Goal: Book appointment/travel/reservation

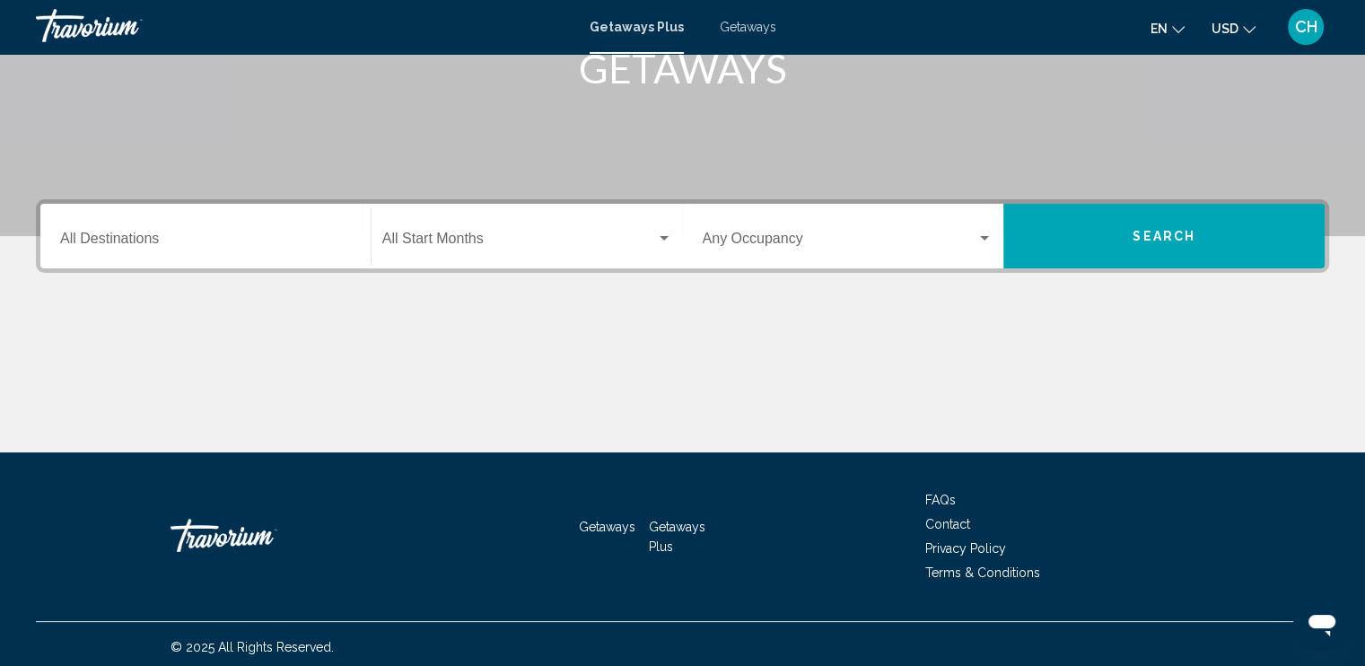
scroll to position [308, 0]
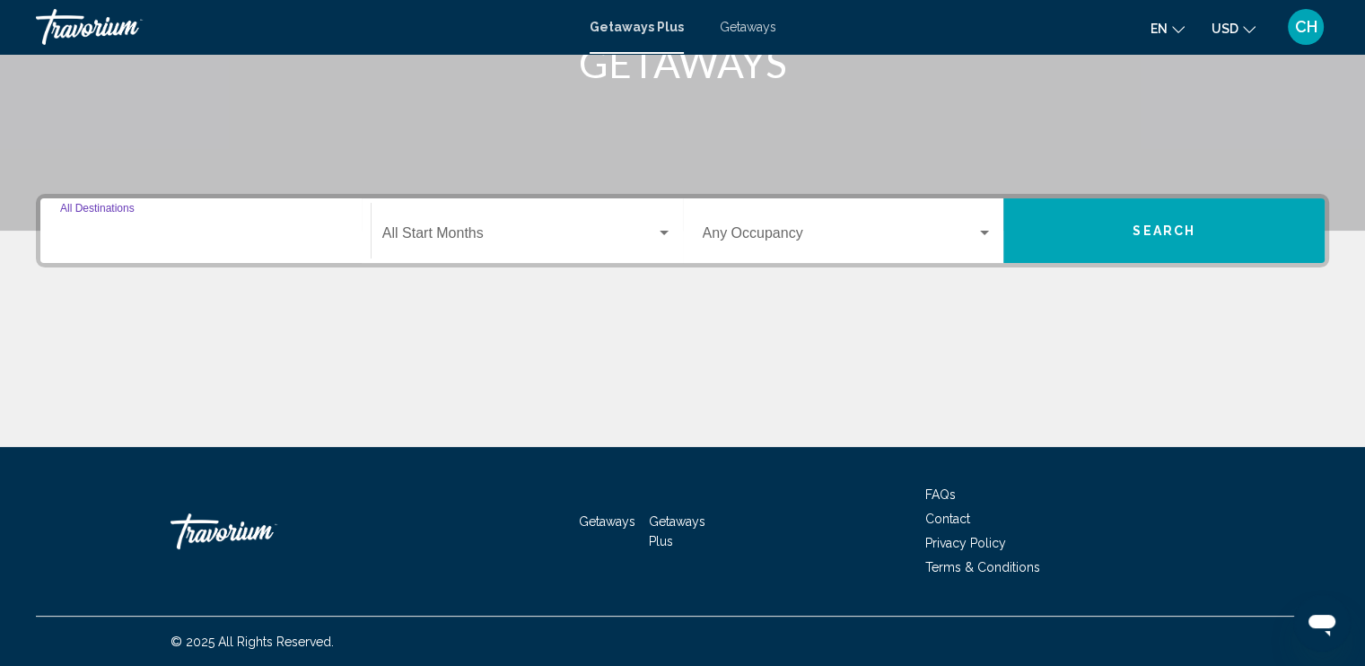
click at [163, 232] on input "Destination All Destinations" at bounding box center [205, 237] width 291 height 16
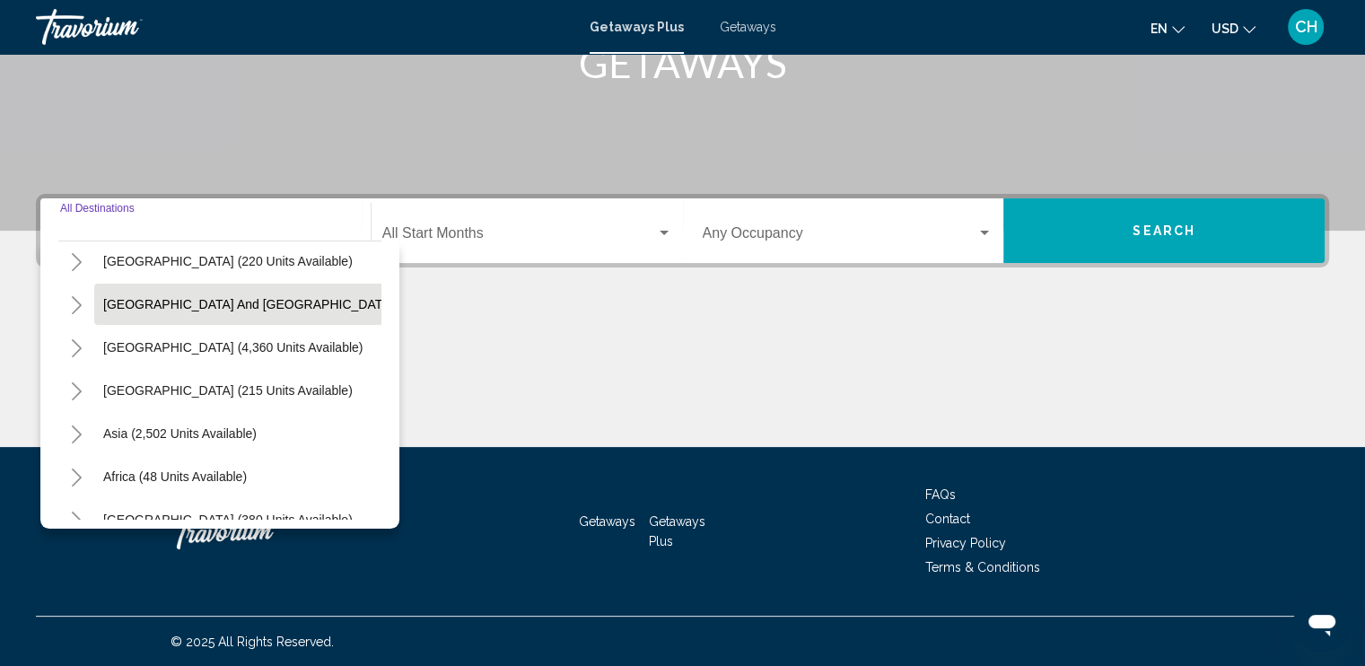
scroll to position [304, 0]
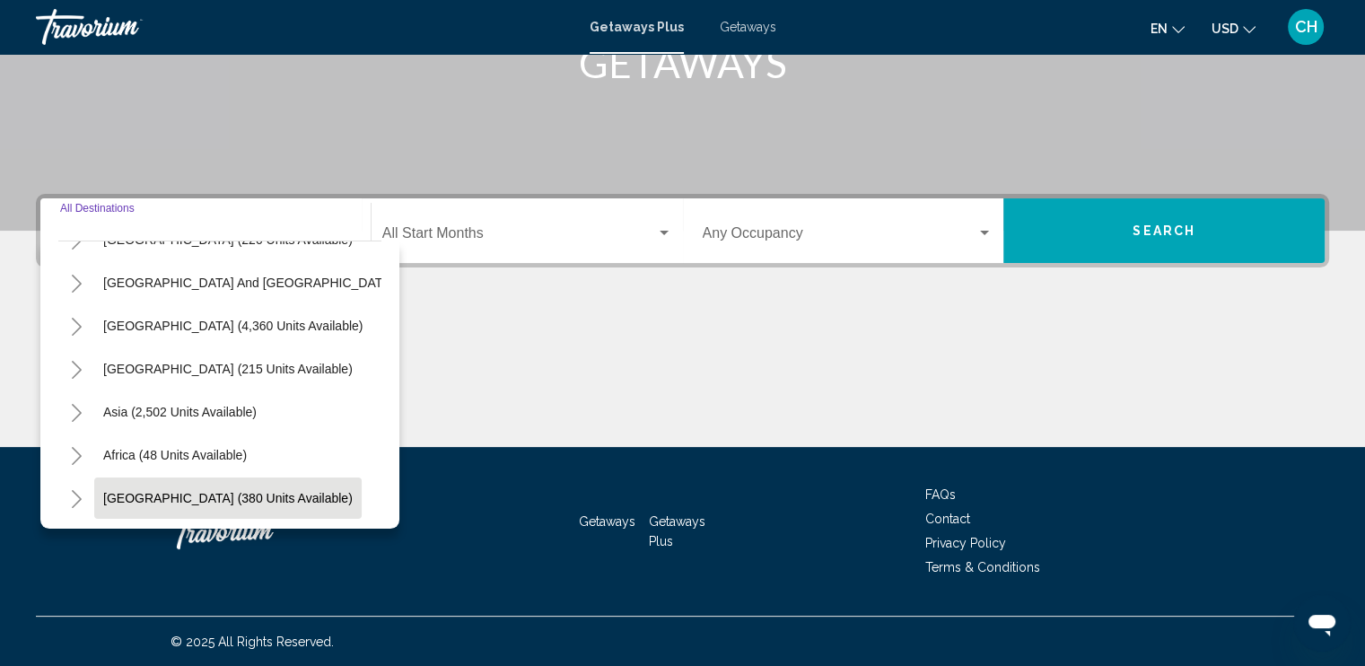
click at [209, 491] on span "[GEOGRAPHIC_DATA] (380 units available)" at bounding box center [227, 498] width 249 height 14
type input "**********"
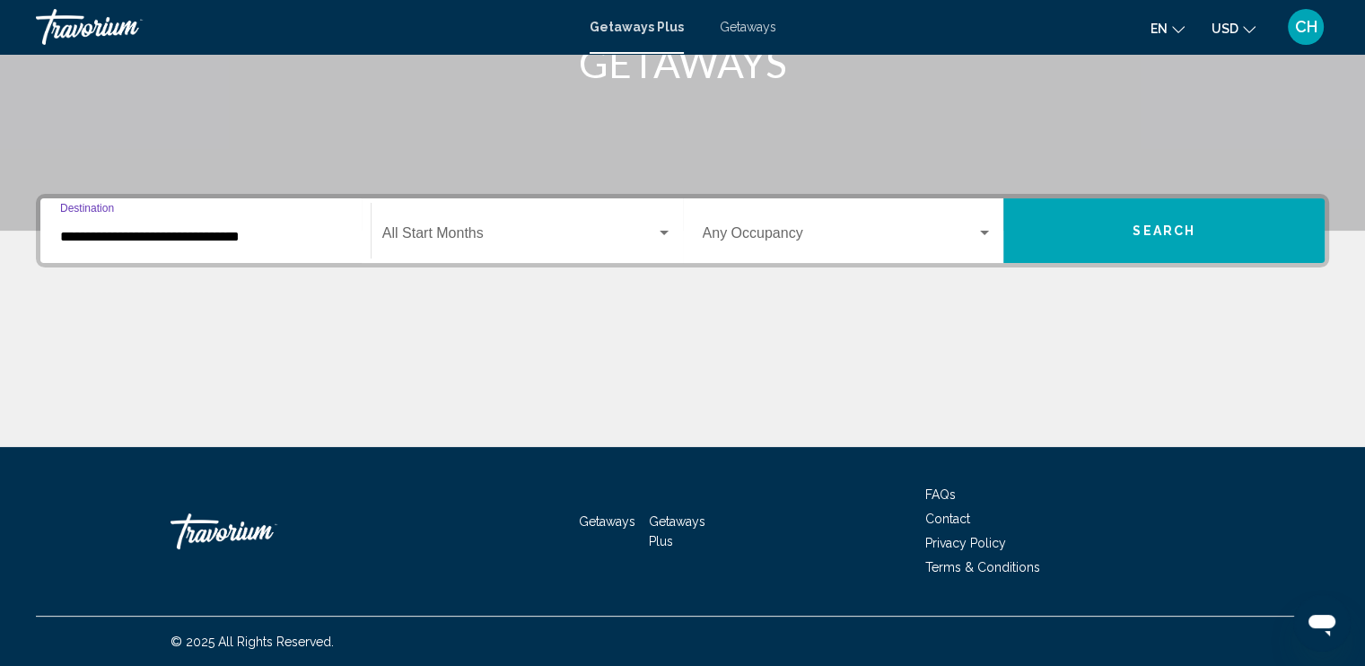
click at [450, 232] on span "Search widget" at bounding box center [519, 237] width 274 height 16
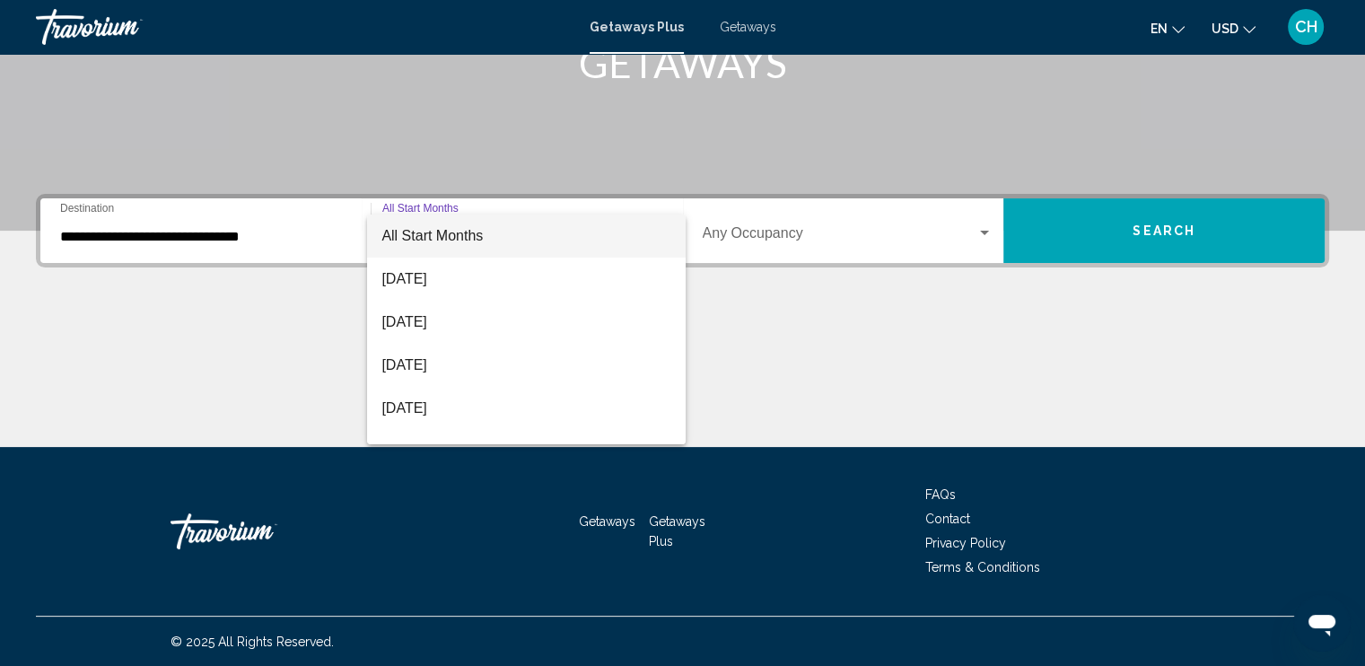
scroll to position [75, 0]
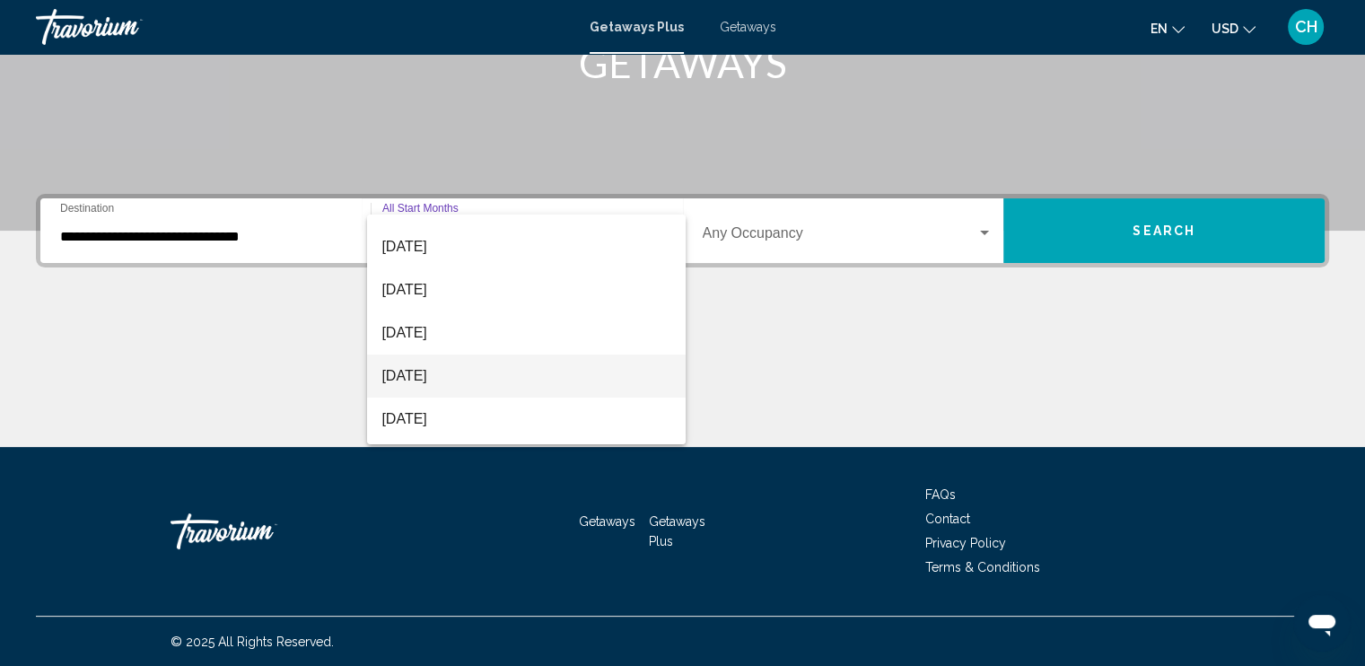
click at [459, 370] on span "[DATE]" at bounding box center [526, 375] width 290 height 43
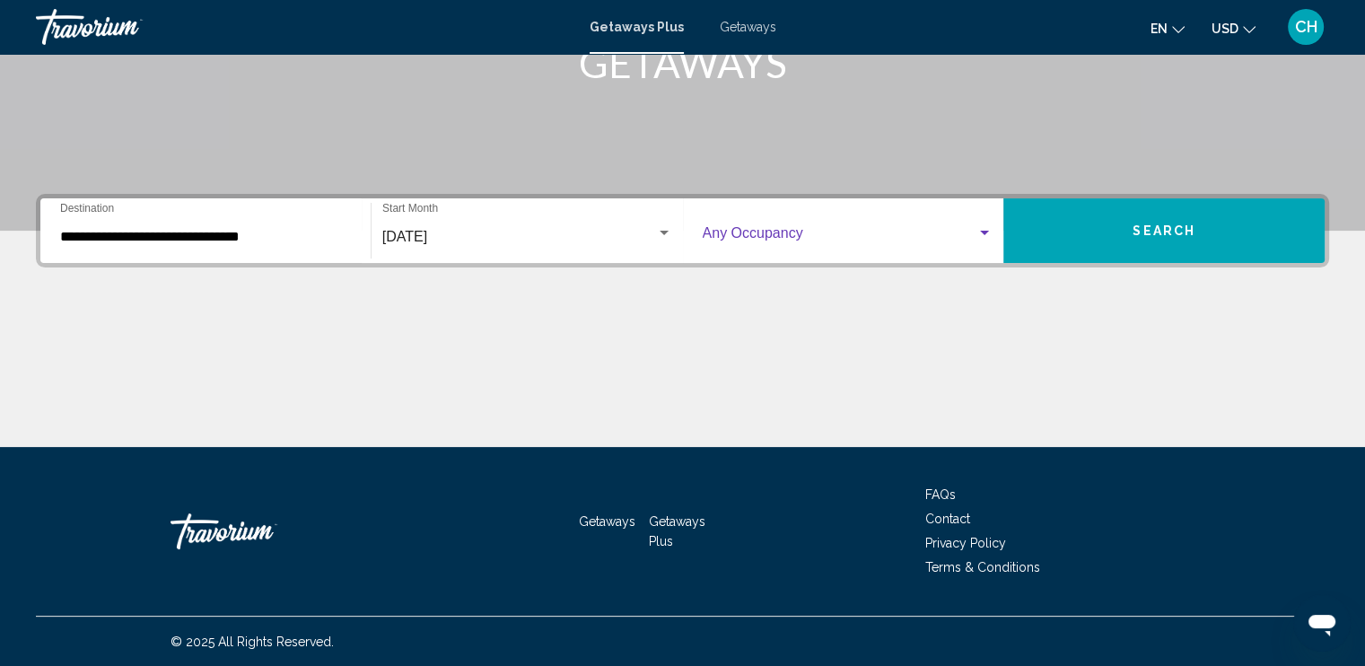
click at [818, 232] on span "Search widget" at bounding box center [840, 237] width 275 height 16
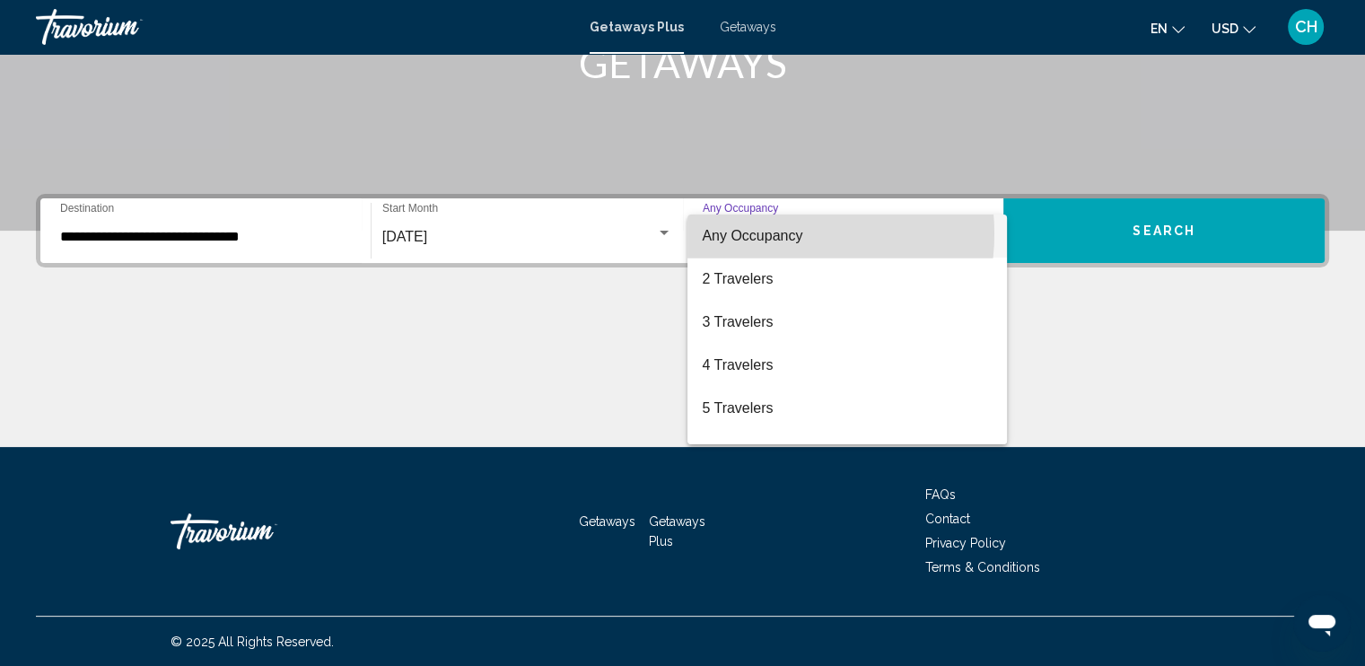
click at [765, 233] on span "Any Occupancy" at bounding box center [752, 235] width 101 height 15
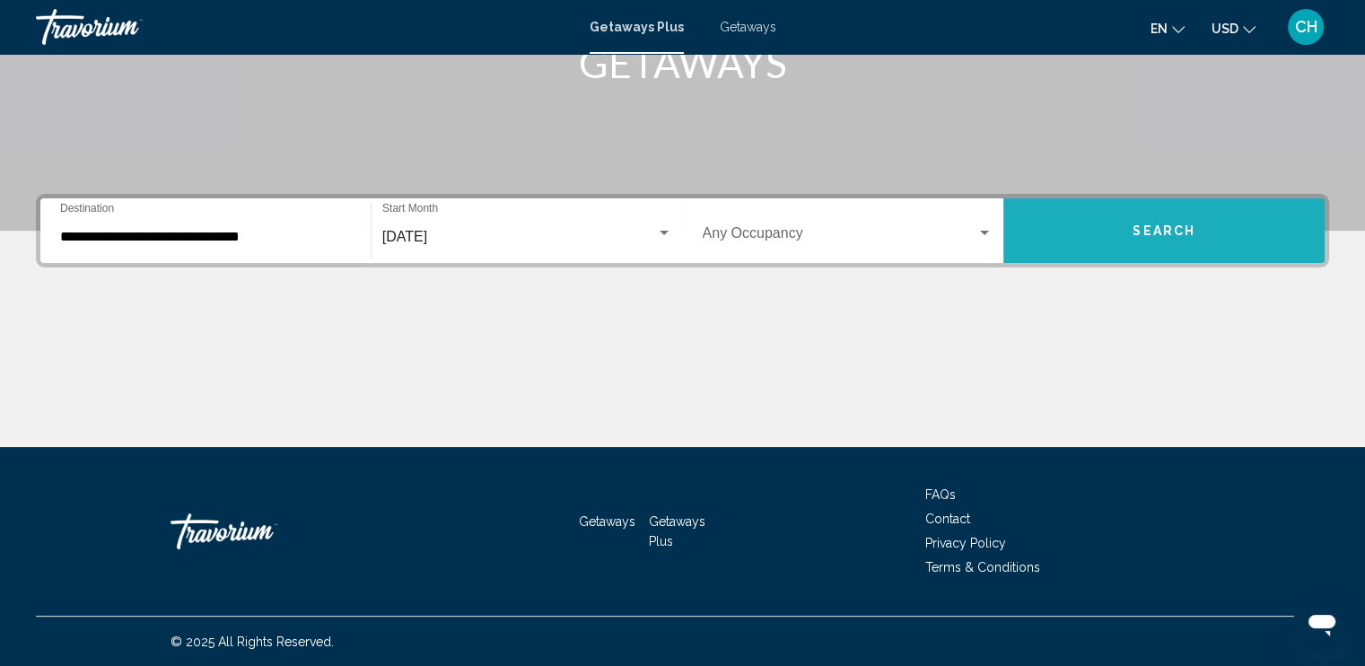
click at [1154, 224] on span "Search" at bounding box center [1164, 231] width 63 height 14
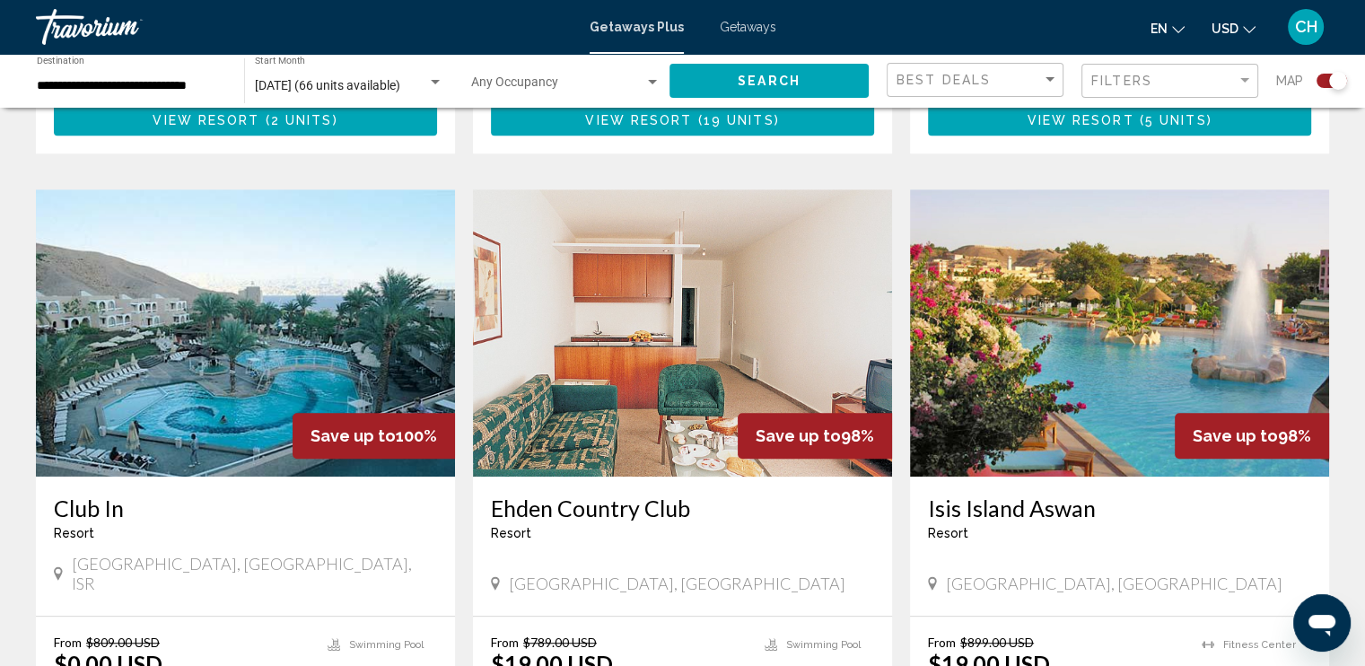
scroll to position [1167, 0]
click at [1246, 81] on div "Filter" at bounding box center [1244, 80] width 9 height 4
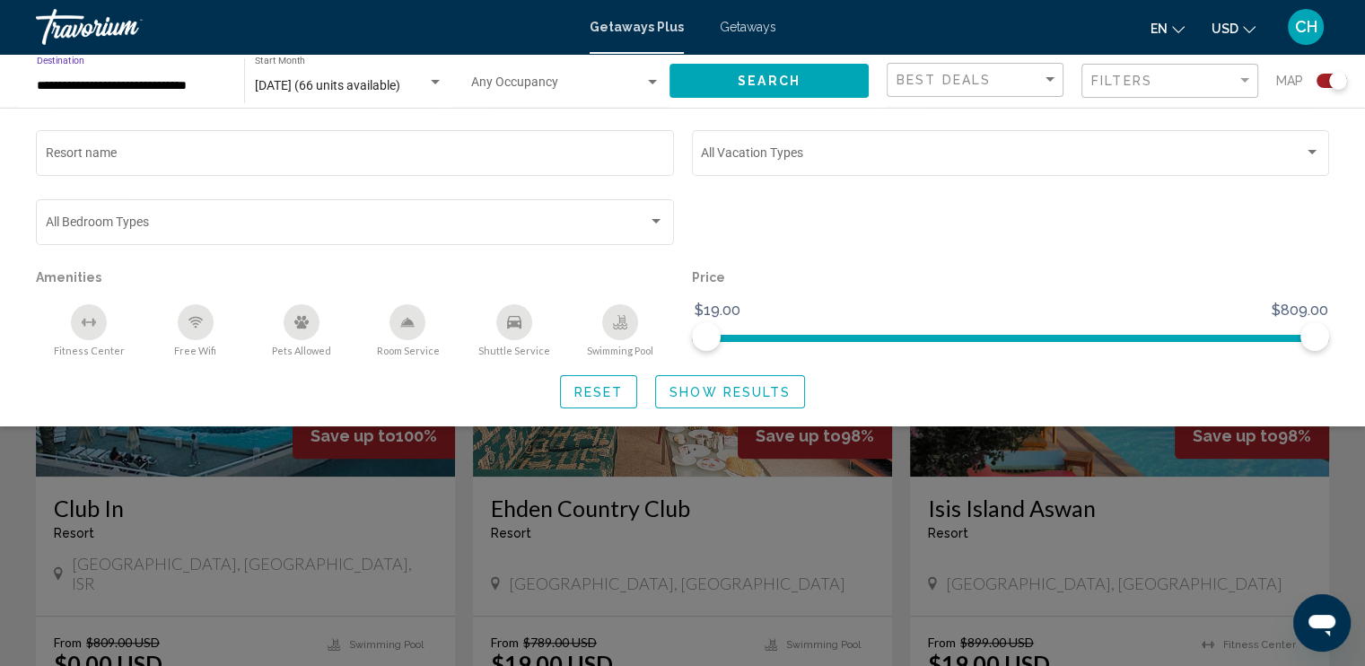
click at [137, 89] on input "**********" at bounding box center [131, 86] width 189 height 14
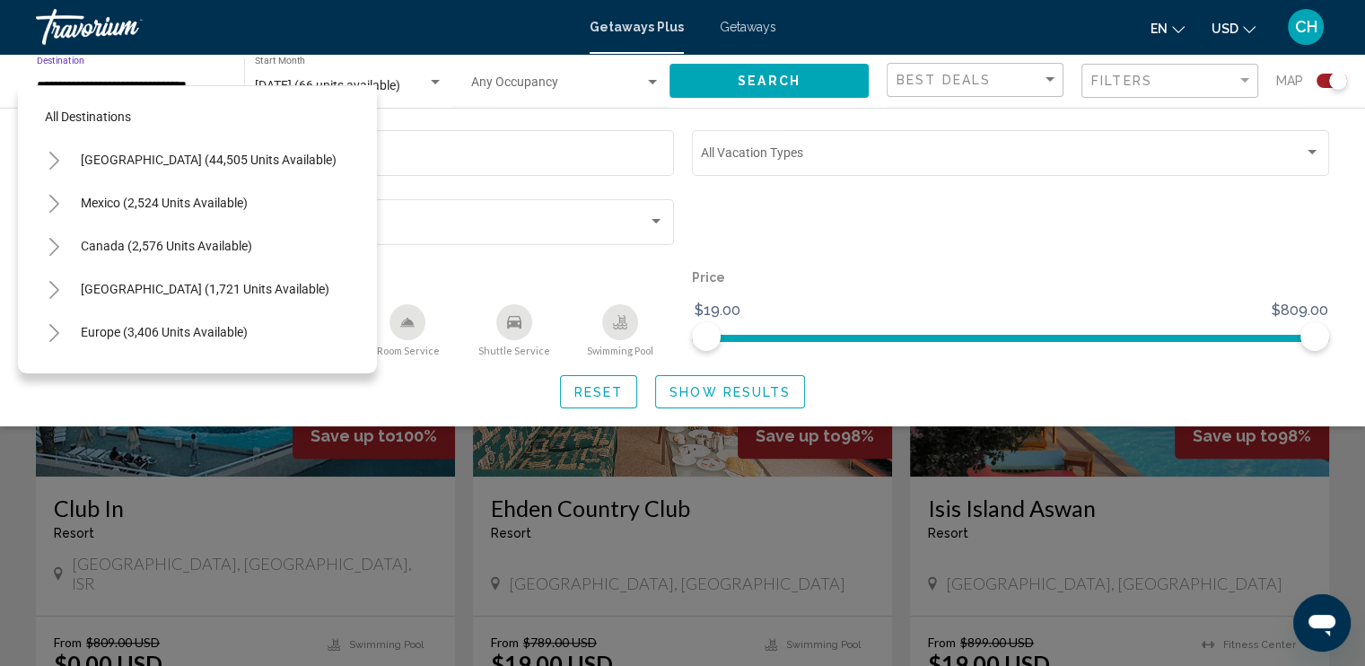
scroll to position [415, 0]
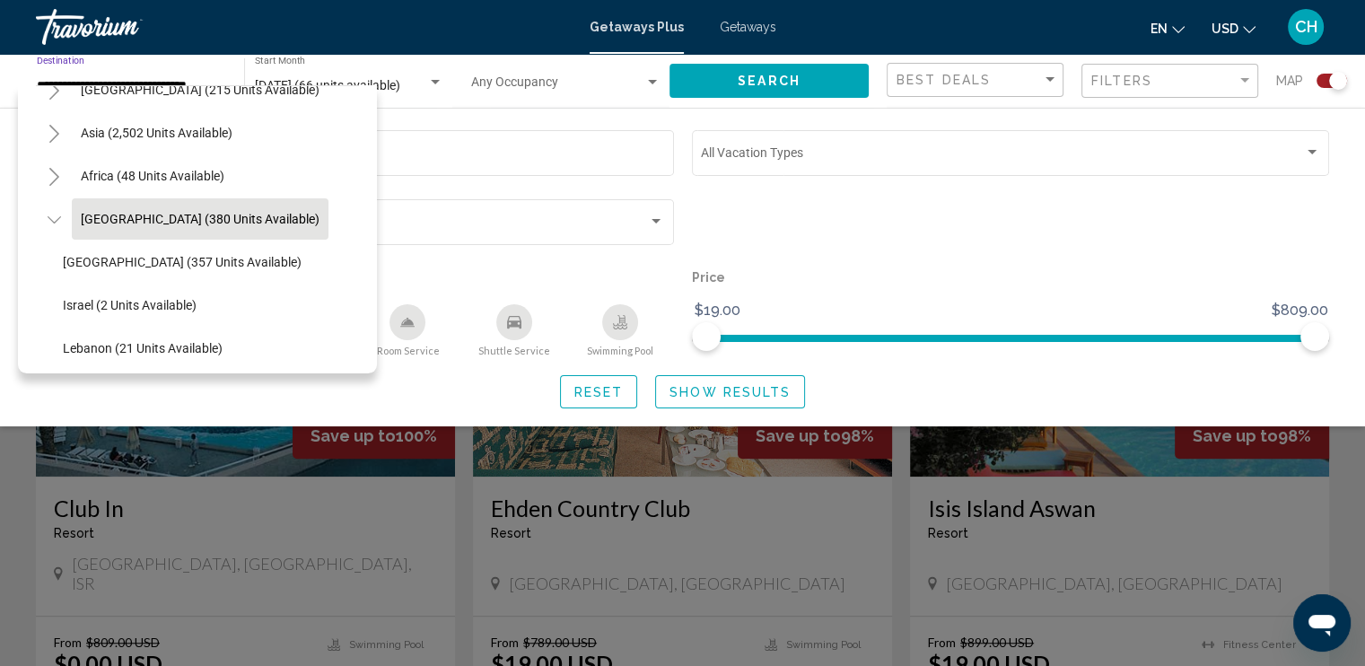
click at [58, 214] on icon "Toggle Middle East (380 units available)" at bounding box center [54, 220] width 13 height 18
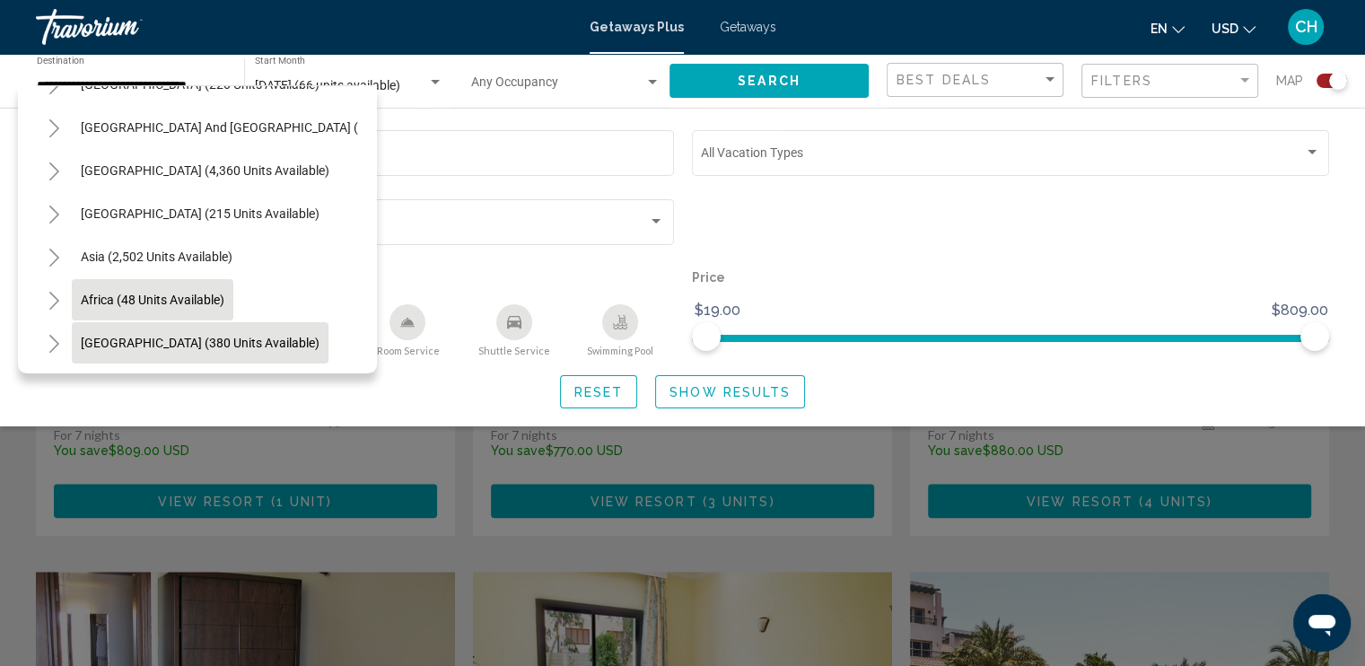
scroll to position [1526, 0]
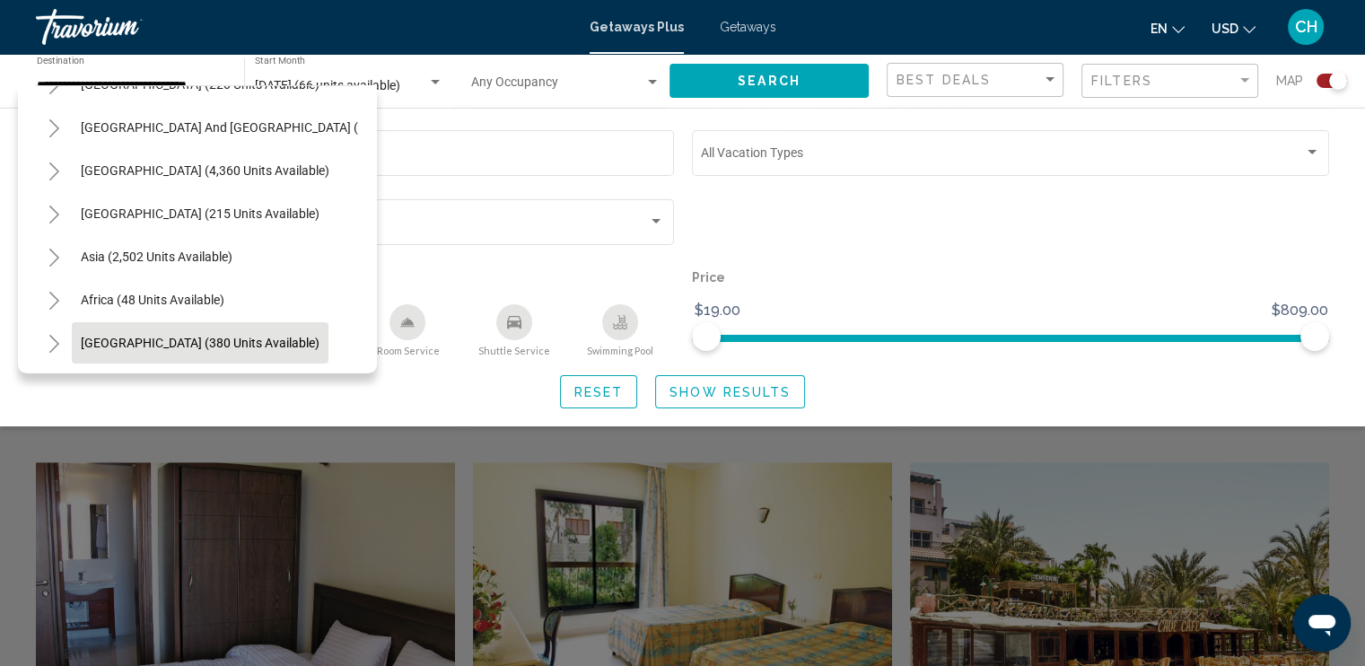
click at [52, 335] on icon "Toggle Middle East (380 units available)" at bounding box center [54, 344] width 13 height 18
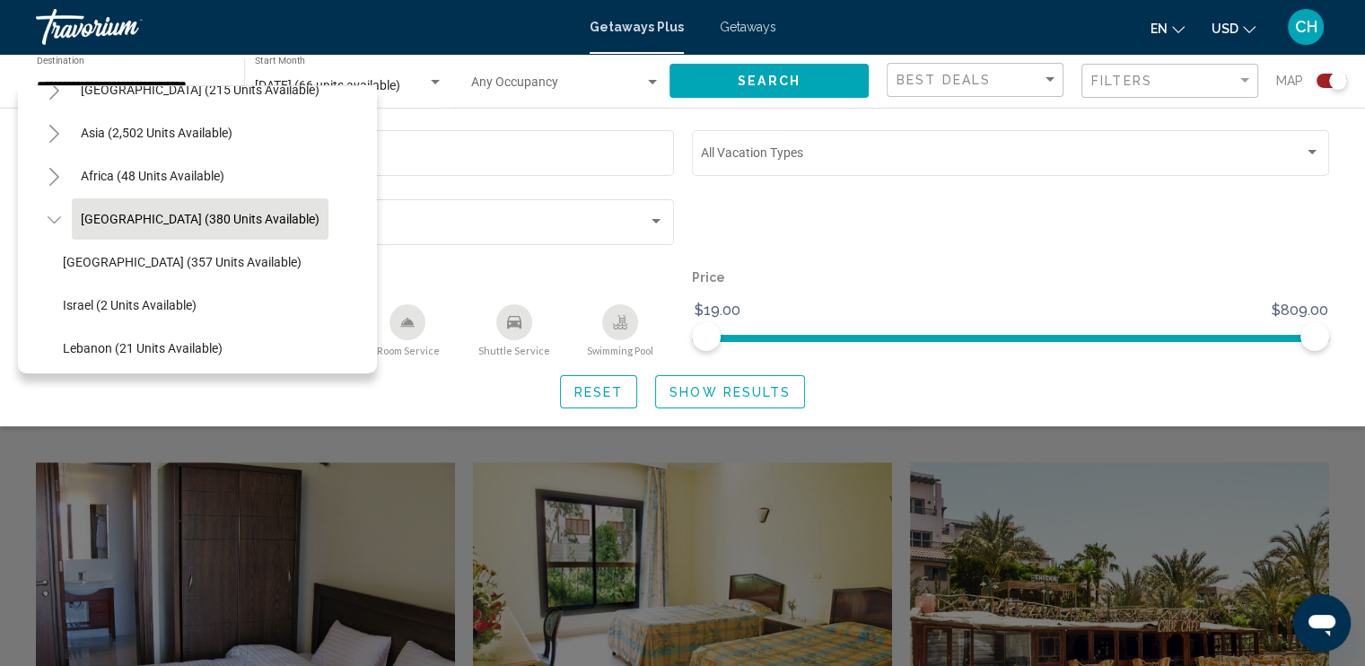
scroll to position [433, 0]
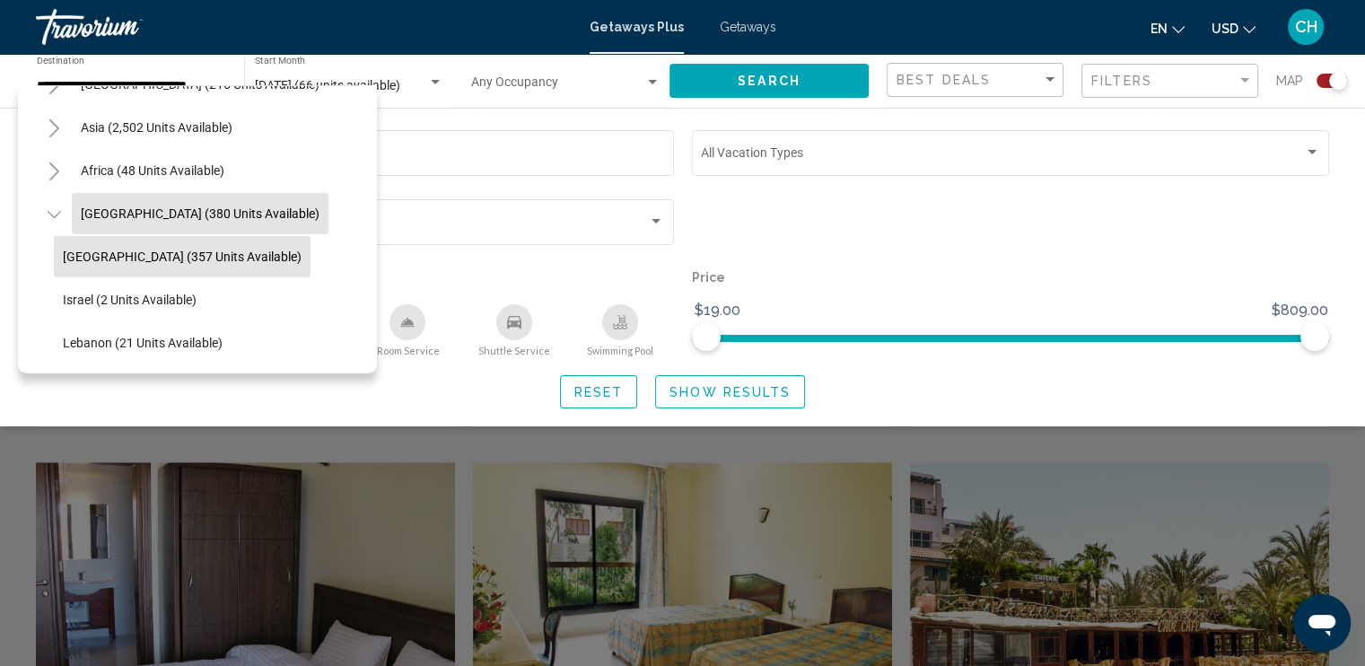
click at [163, 249] on span "[GEOGRAPHIC_DATA] (357 units available)" at bounding box center [182, 256] width 239 height 14
type input "**********"
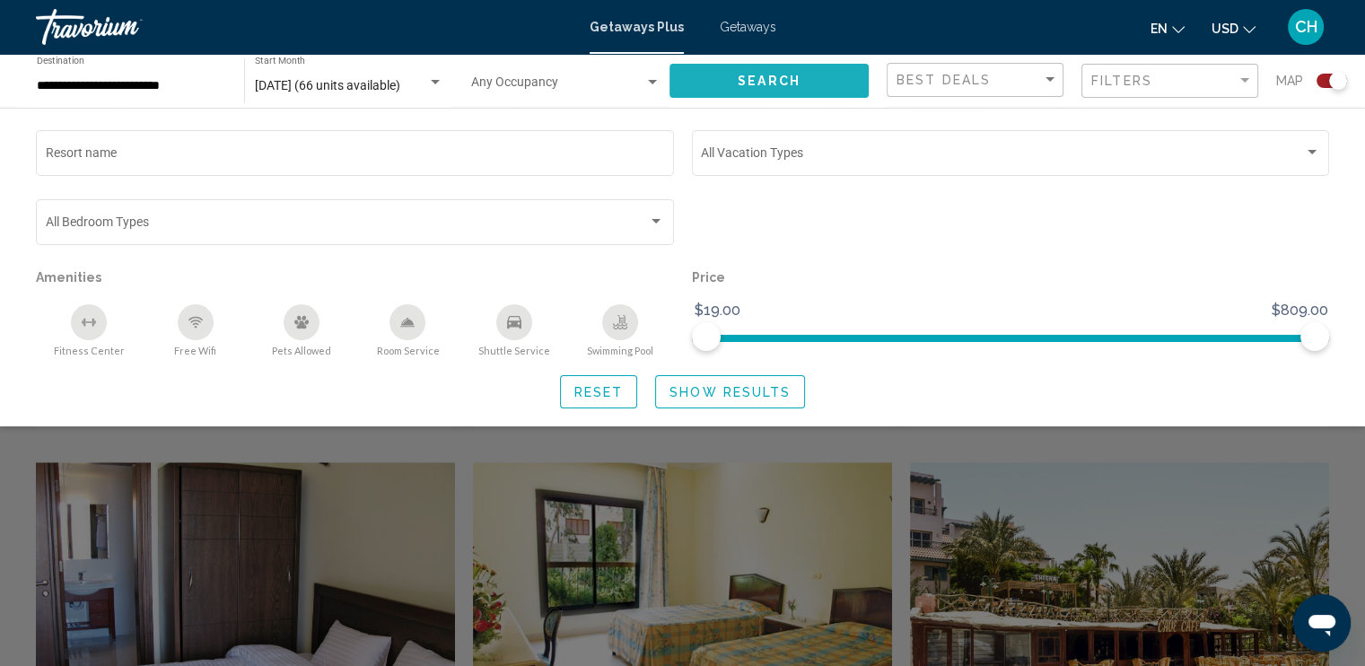
click at [770, 80] on span "Search" at bounding box center [769, 81] width 63 height 14
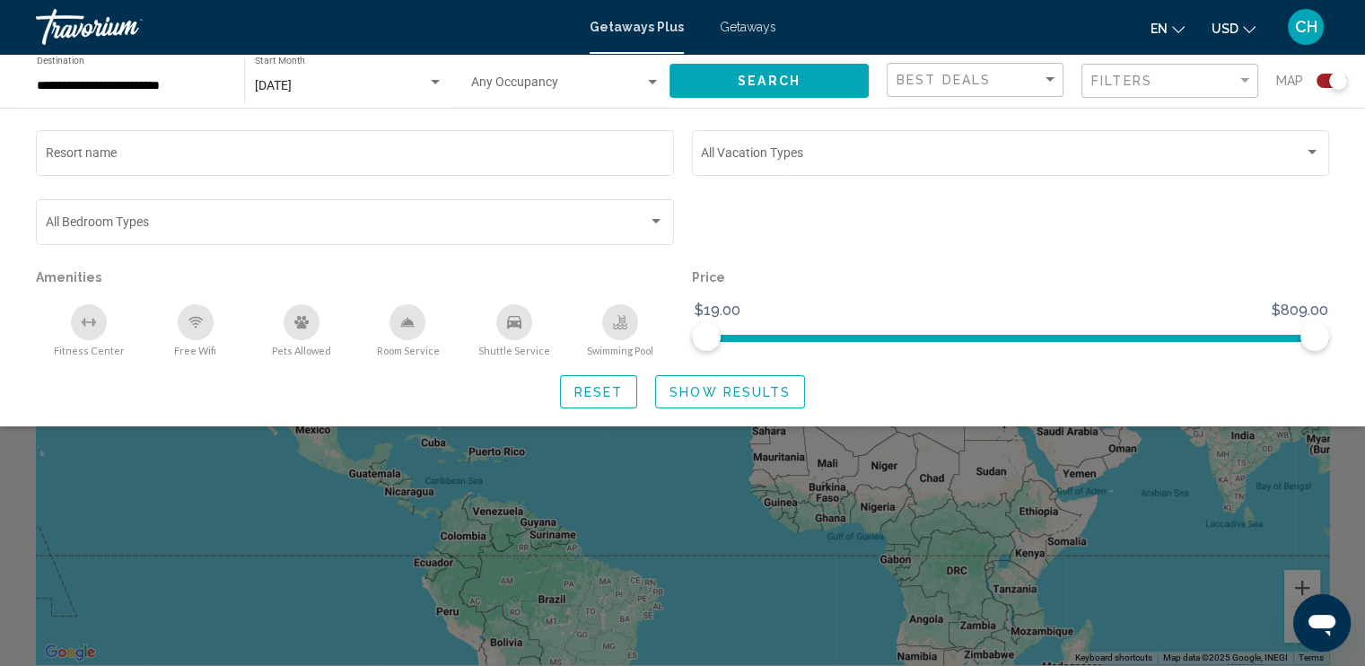
click at [423, 398] on div "Reset Show Results" at bounding box center [682, 391] width 1293 height 33
click at [823, 81] on button "Search" at bounding box center [768, 80] width 199 height 33
click at [561, 520] on div "Search widget" at bounding box center [682, 467] width 1365 height 397
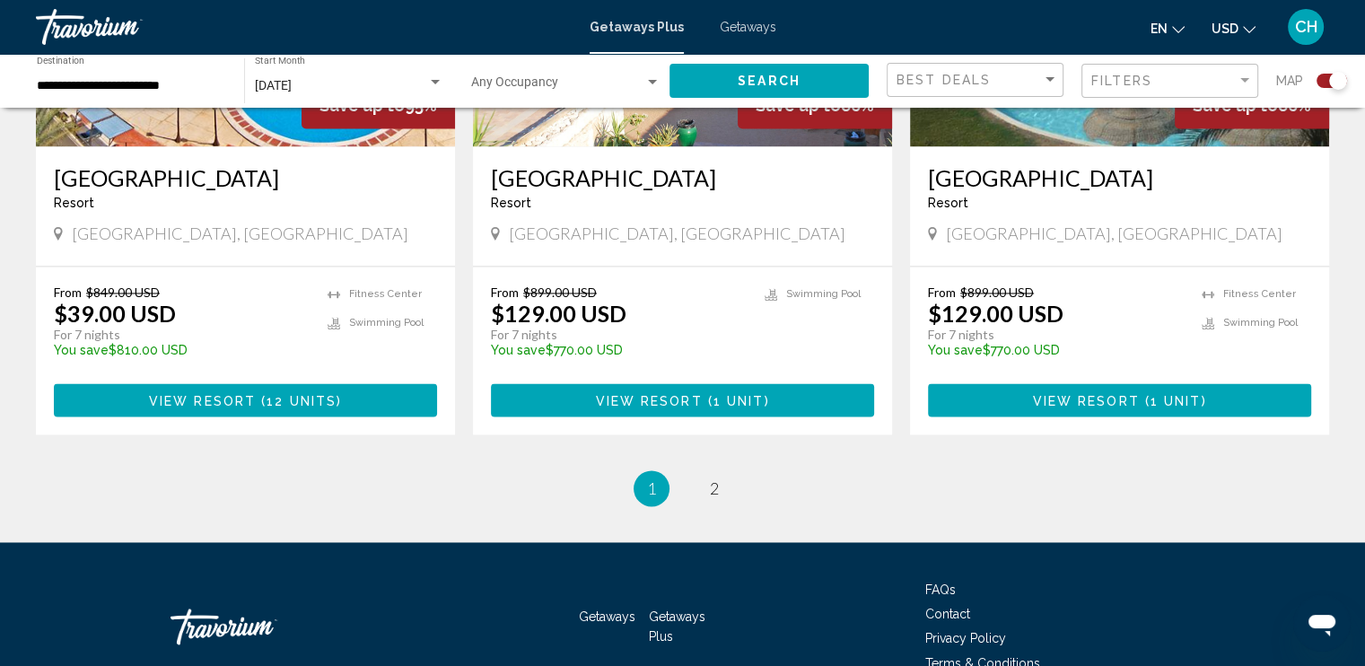
scroll to position [2812, 0]
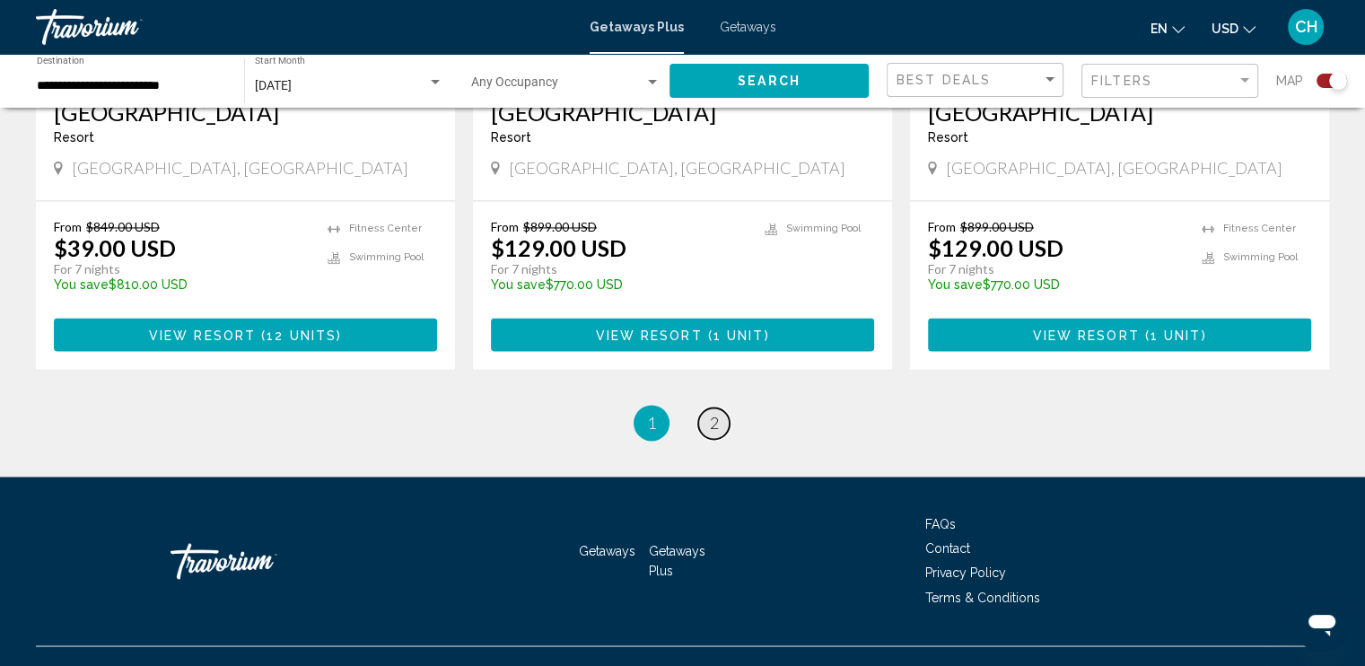
click at [711, 413] on span "2" at bounding box center [714, 423] width 9 height 20
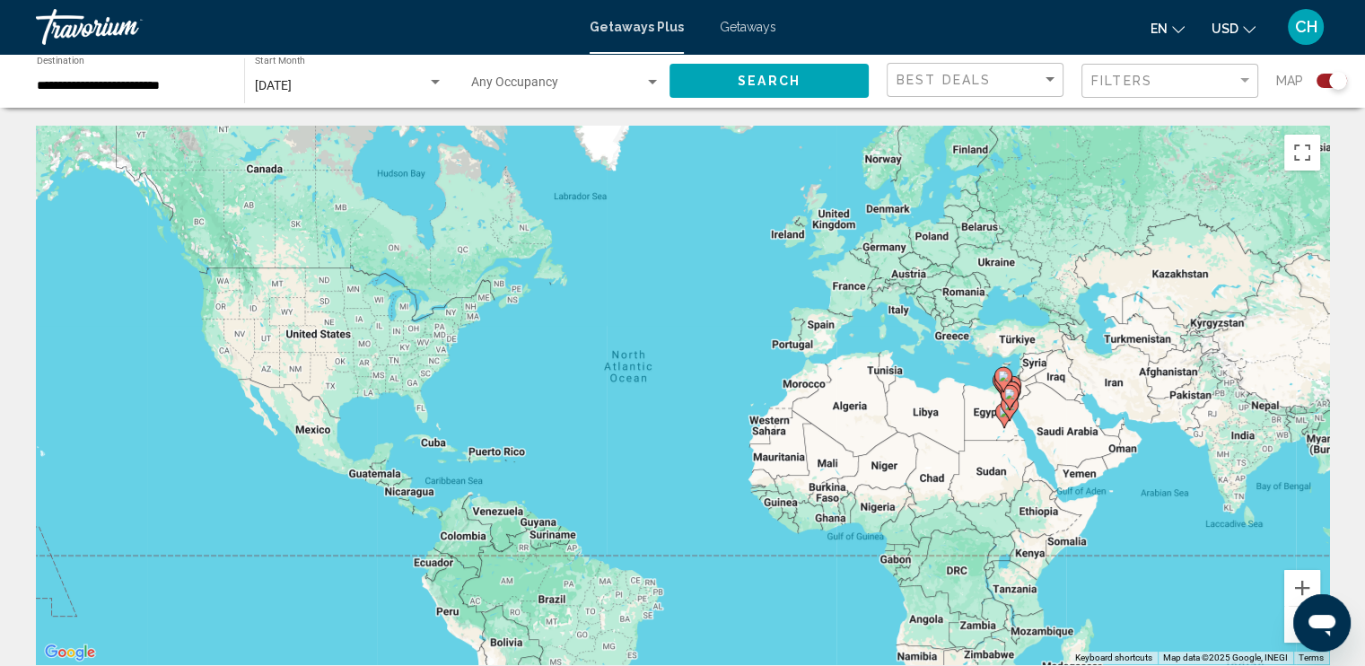
click at [634, 22] on span "Getaways Plus" at bounding box center [637, 27] width 94 height 14
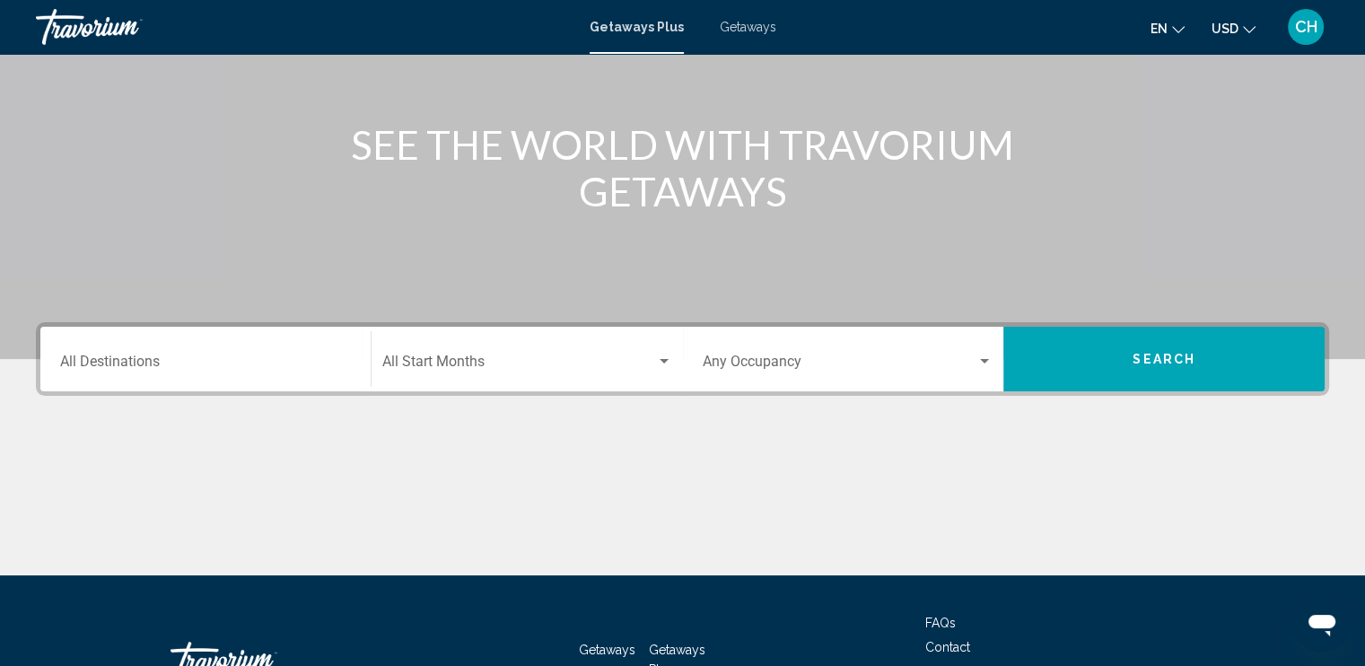
scroll to position [269, 0]
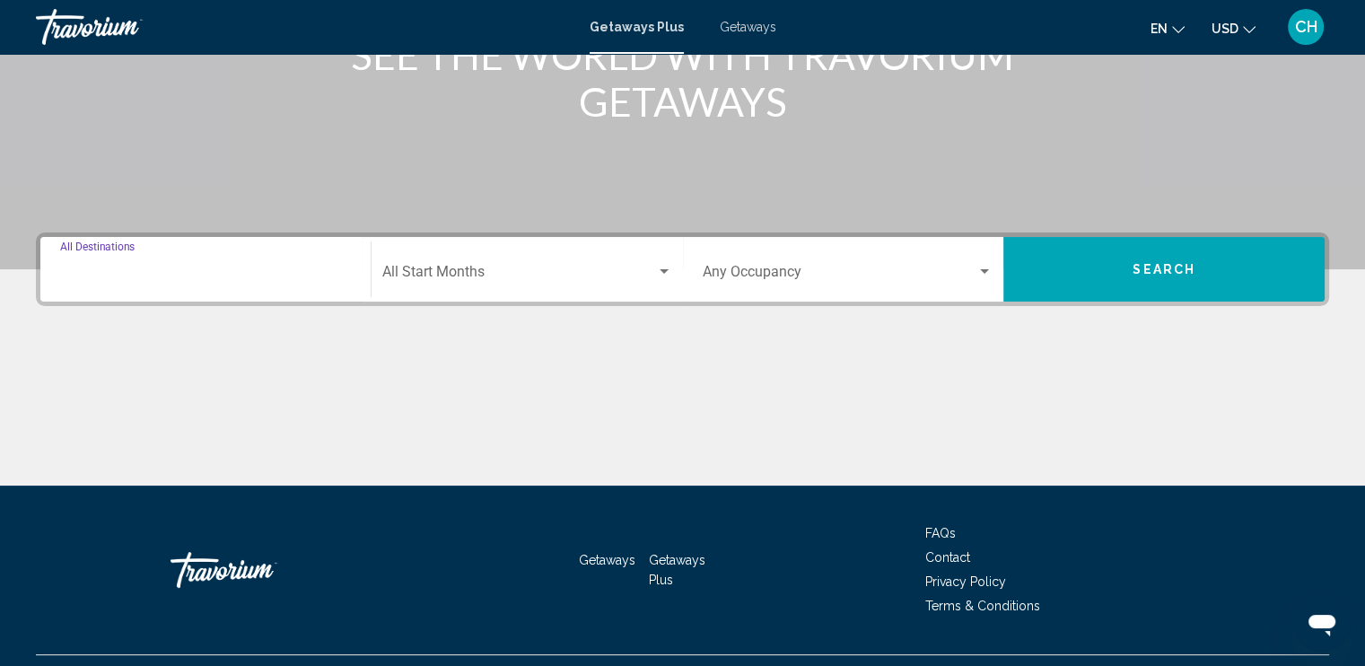
click at [158, 276] on input "Destination All Destinations" at bounding box center [205, 275] width 291 height 16
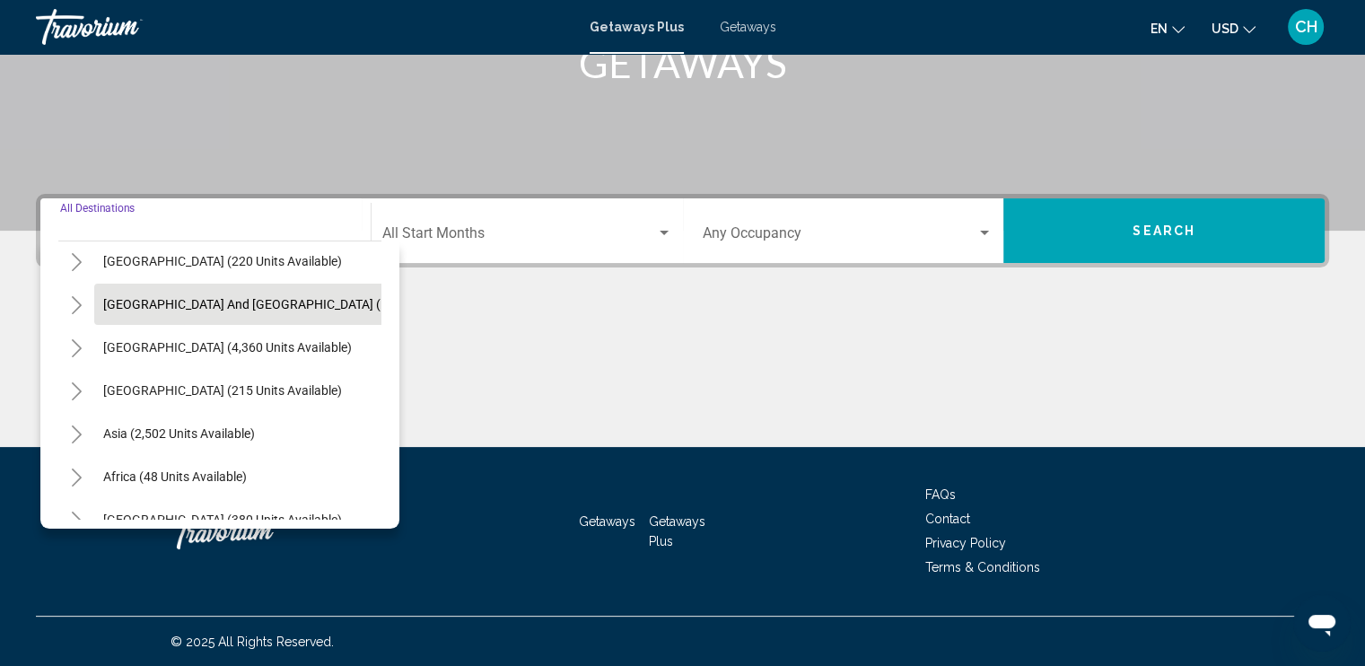
scroll to position [304, 0]
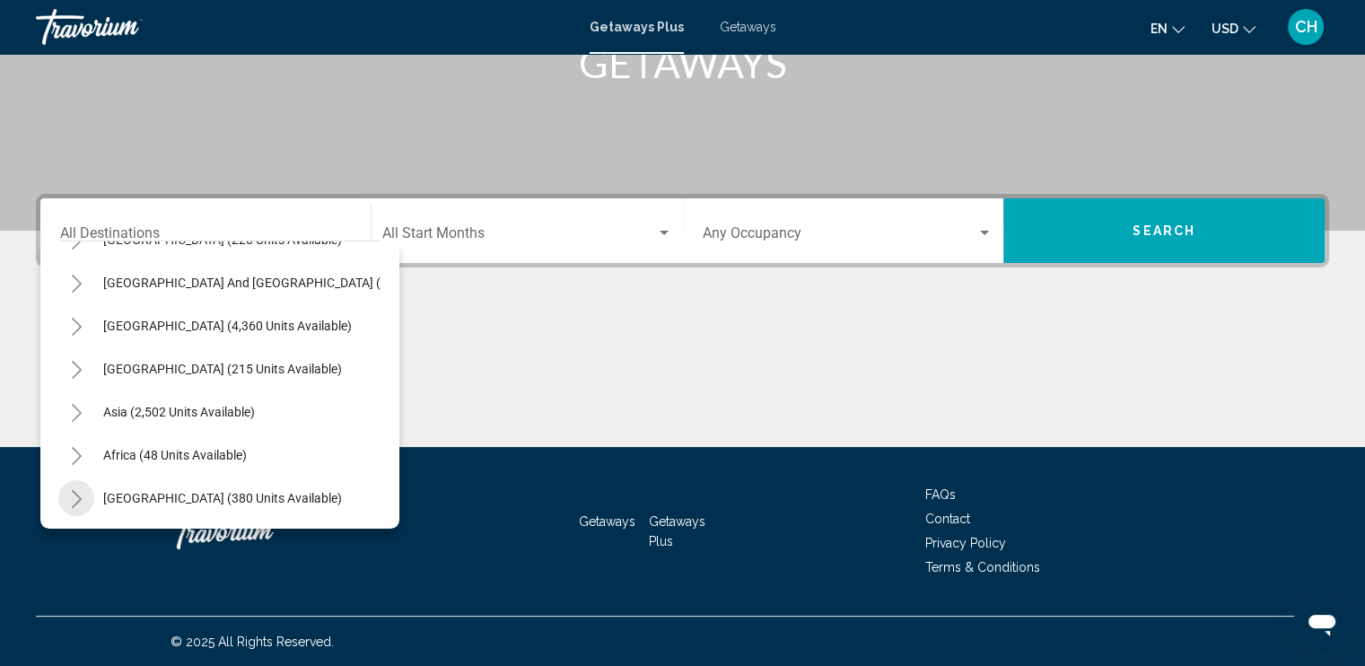
click at [75, 490] on icon "Toggle Middle East (380 units available)" at bounding box center [77, 499] width 10 height 18
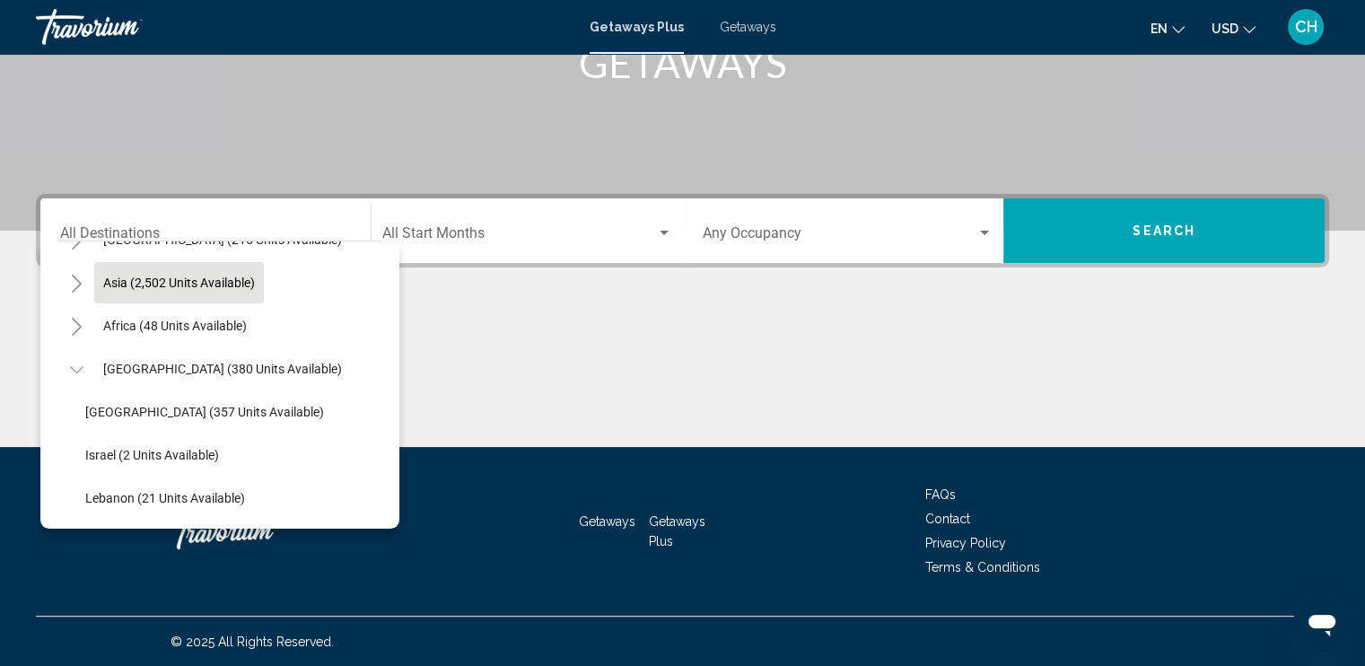
scroll to position [433, 0]
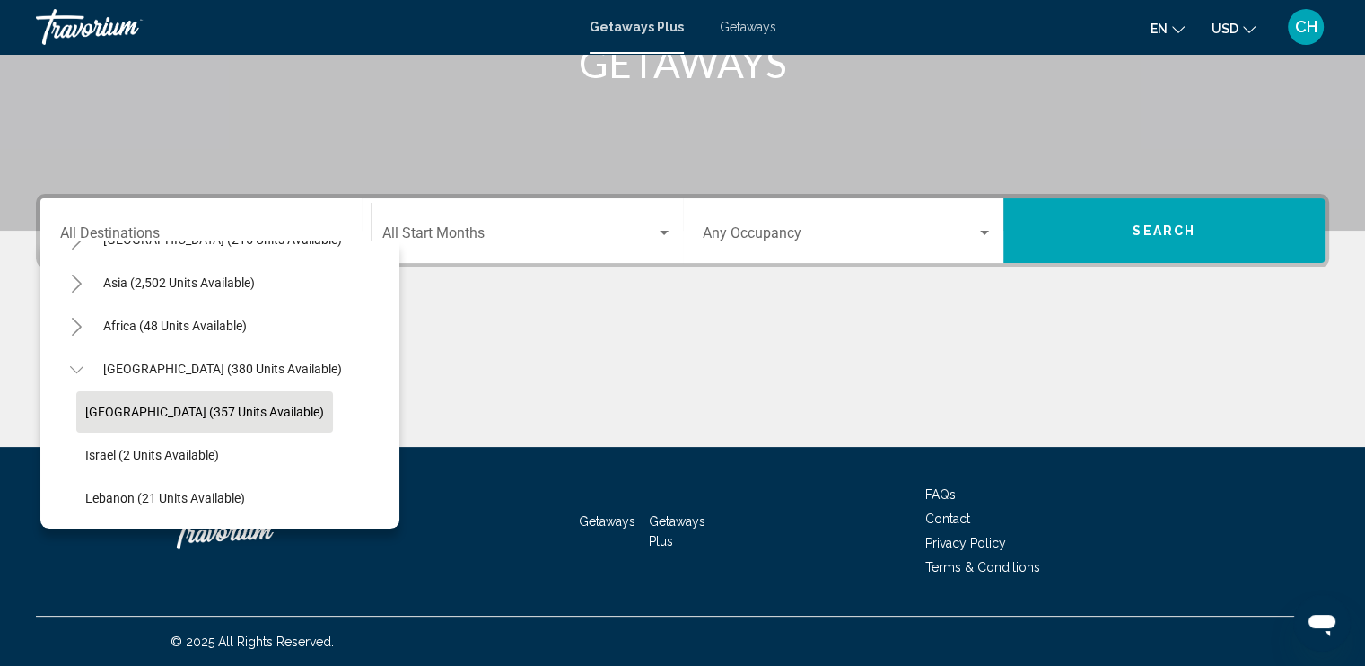
click at [130, 405] on span "[GEOGRAPHIC_DATA] (357 units available)" at bounding box center [204, 412] width 239 height 14
type input "**********"
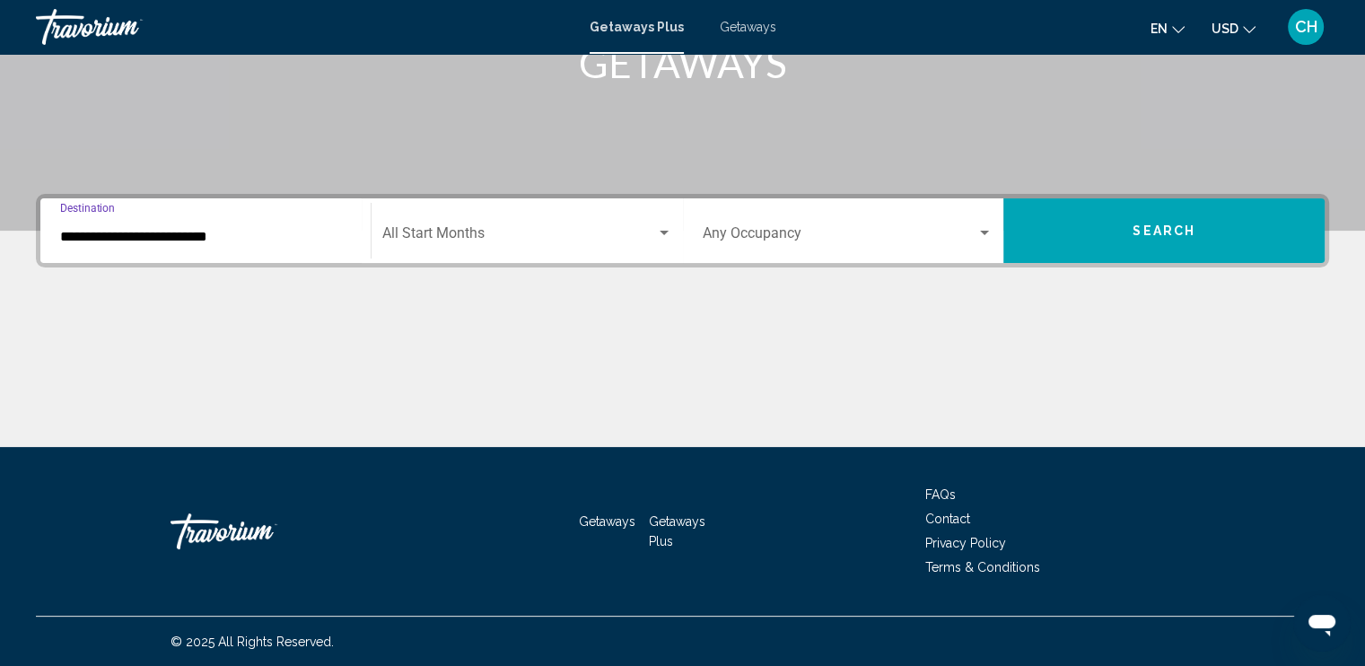
click at [529, 232] on span "Search widget" at bounding box center [519, 237] width 274 height 16
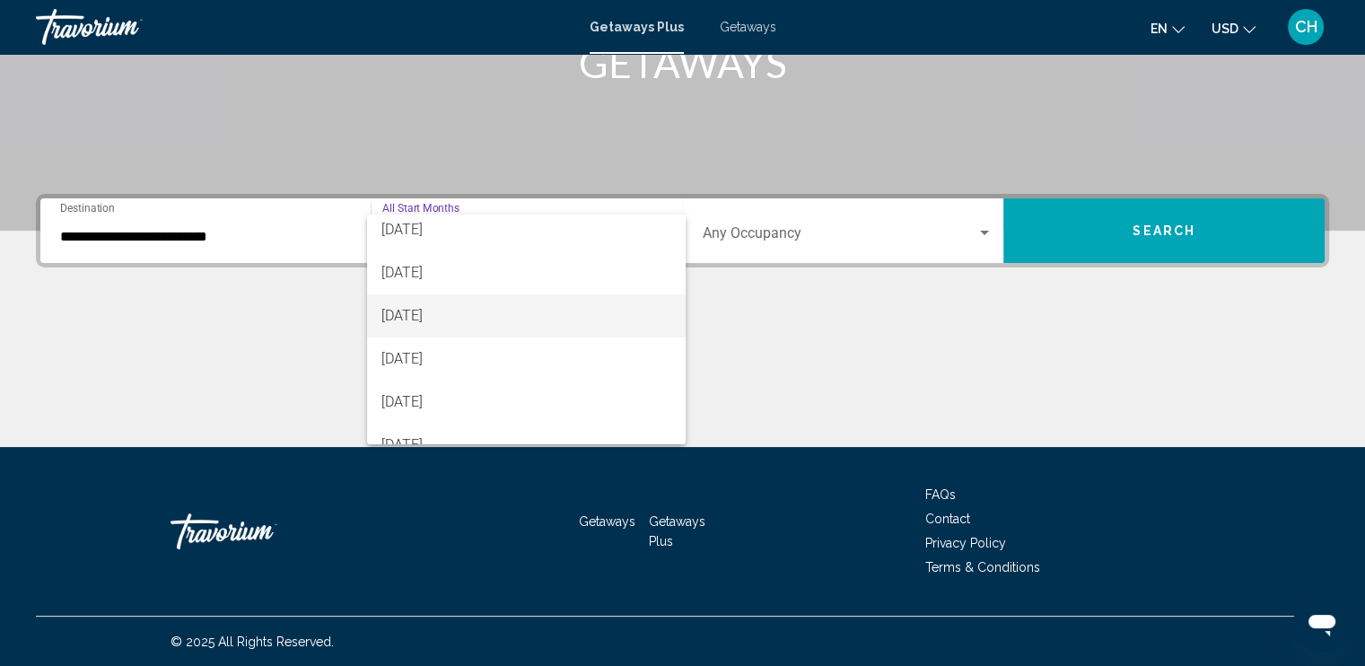
scroll to position [90, 0]
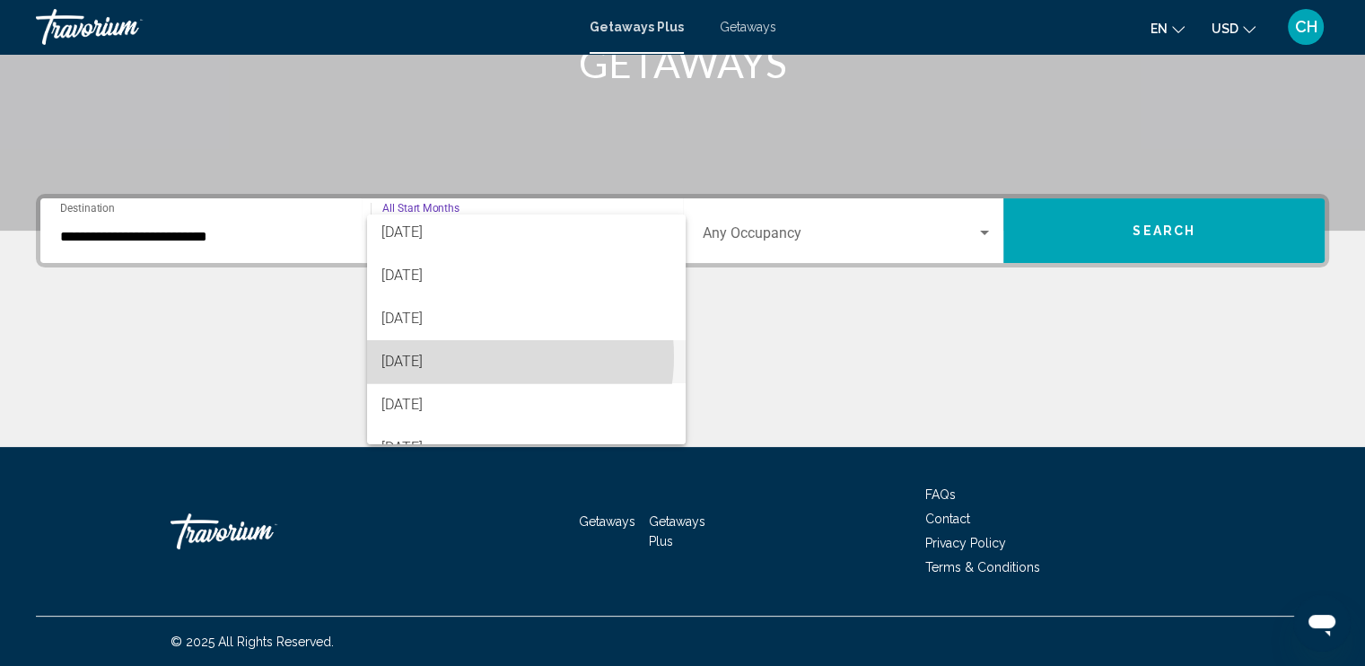
click at [476, 356] on span "[DATE]" at bounding box center [526, 361] width 290 height 43
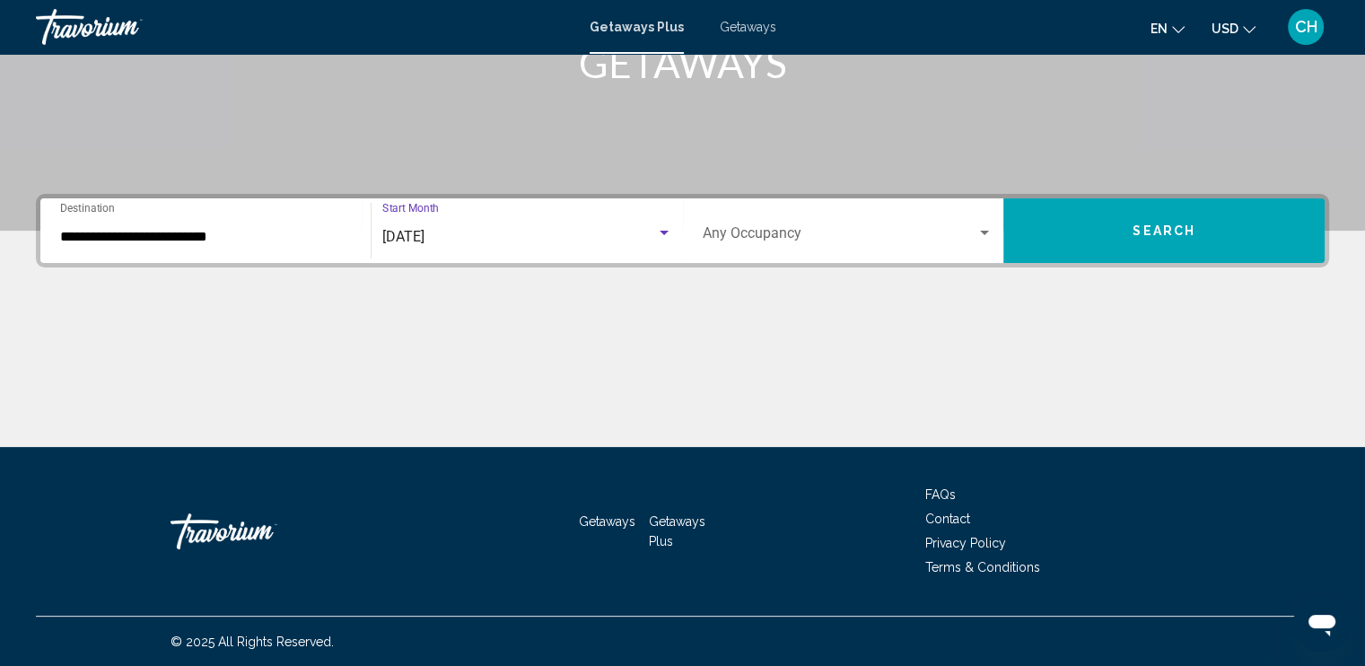
click at [984, 229] on div "Search widget" at bounding box center [984, 233] width 16 height 14
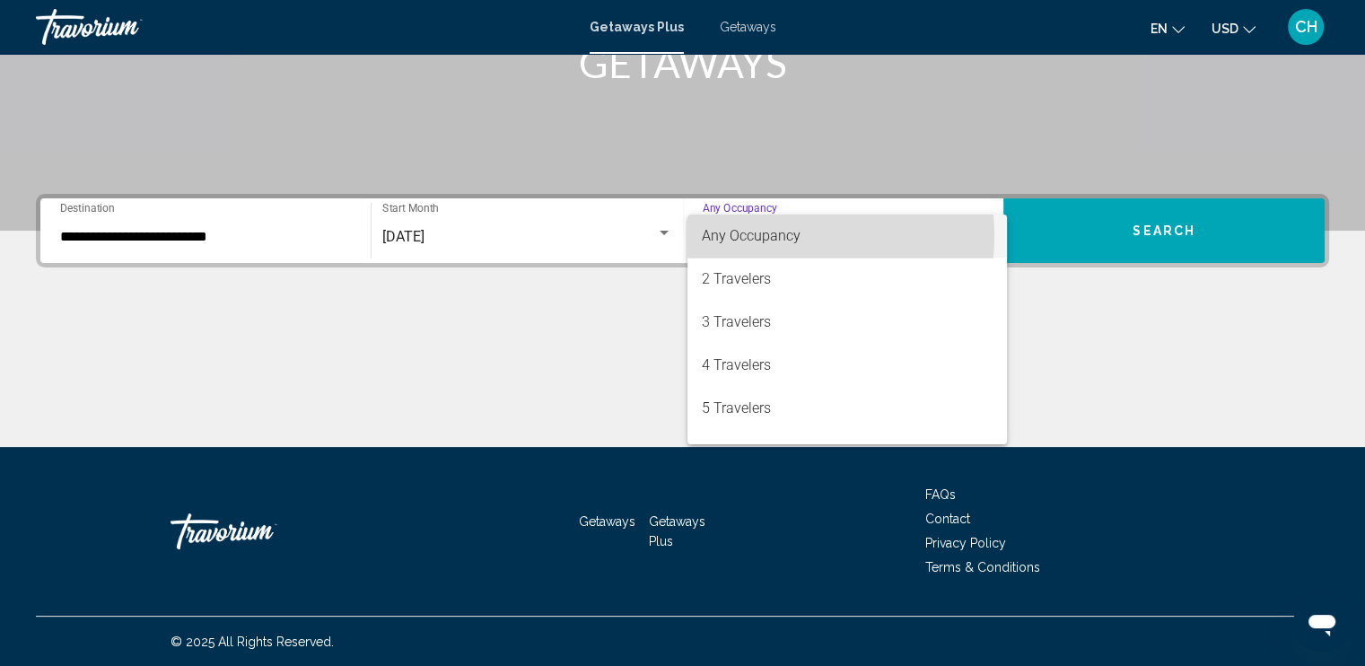
click at [741, 236] on span "Any Occupancy" at bounding box center [751, 235] width 99 height 17
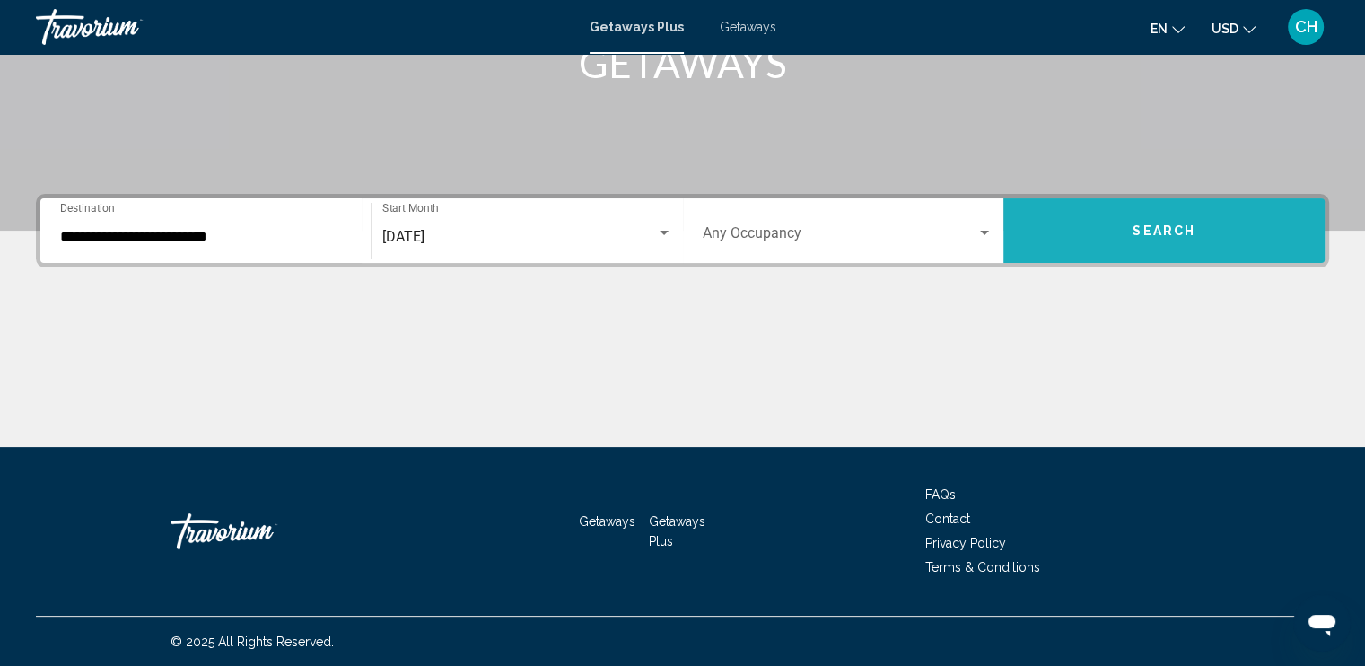
click at [1106, 214] on button "Search" at bounding box center [1163, 230] width 321 height 65
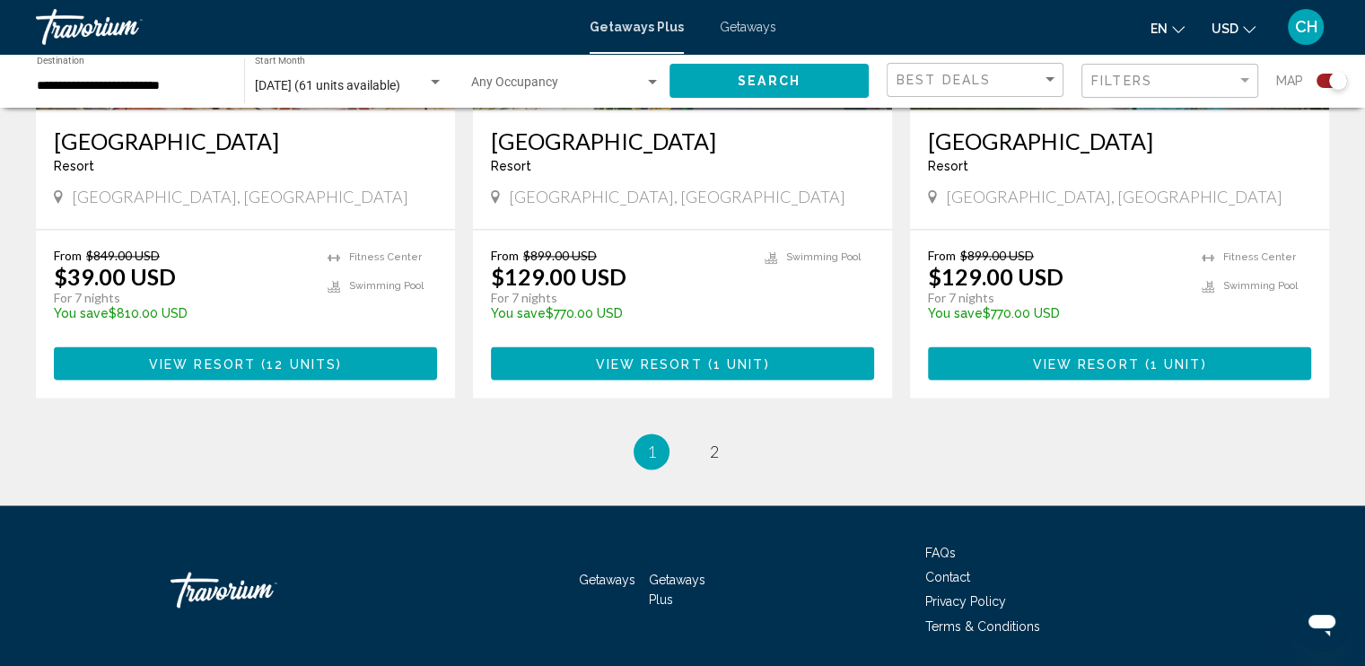
scroll to position [2812, 0]
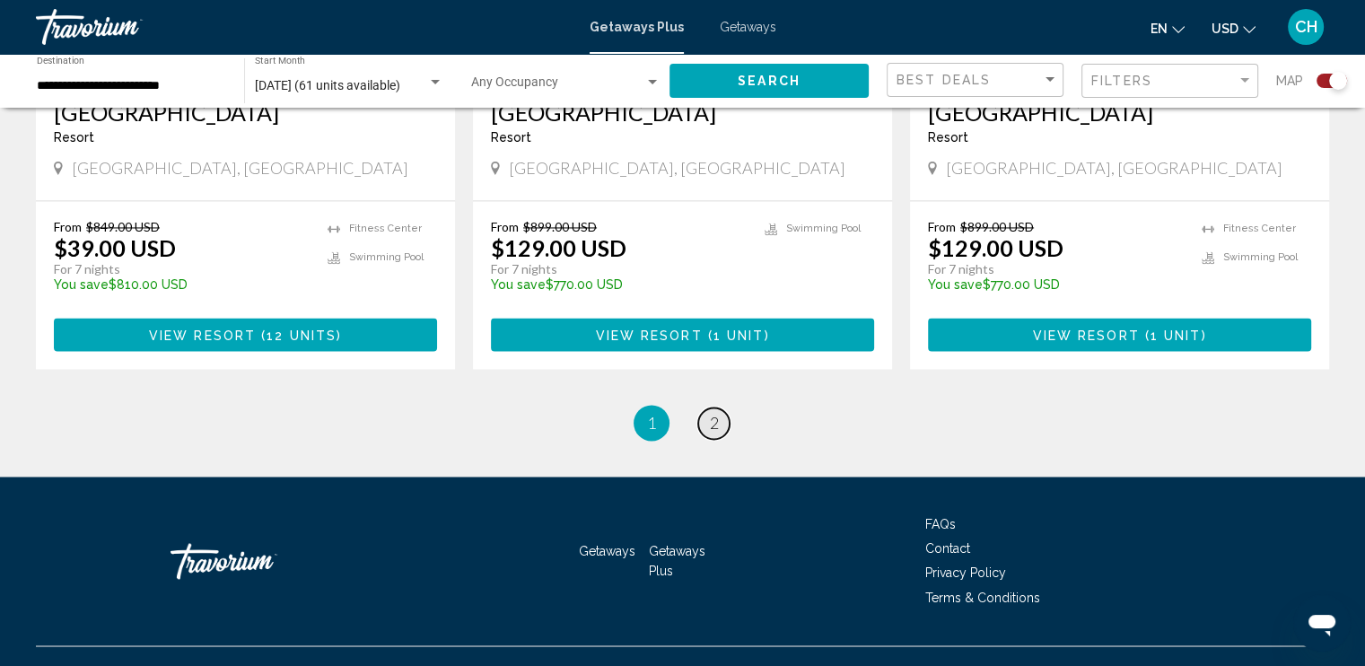
click at [700, 407] on link "page 2" at bounding box center [713, 422] width 31 height 31
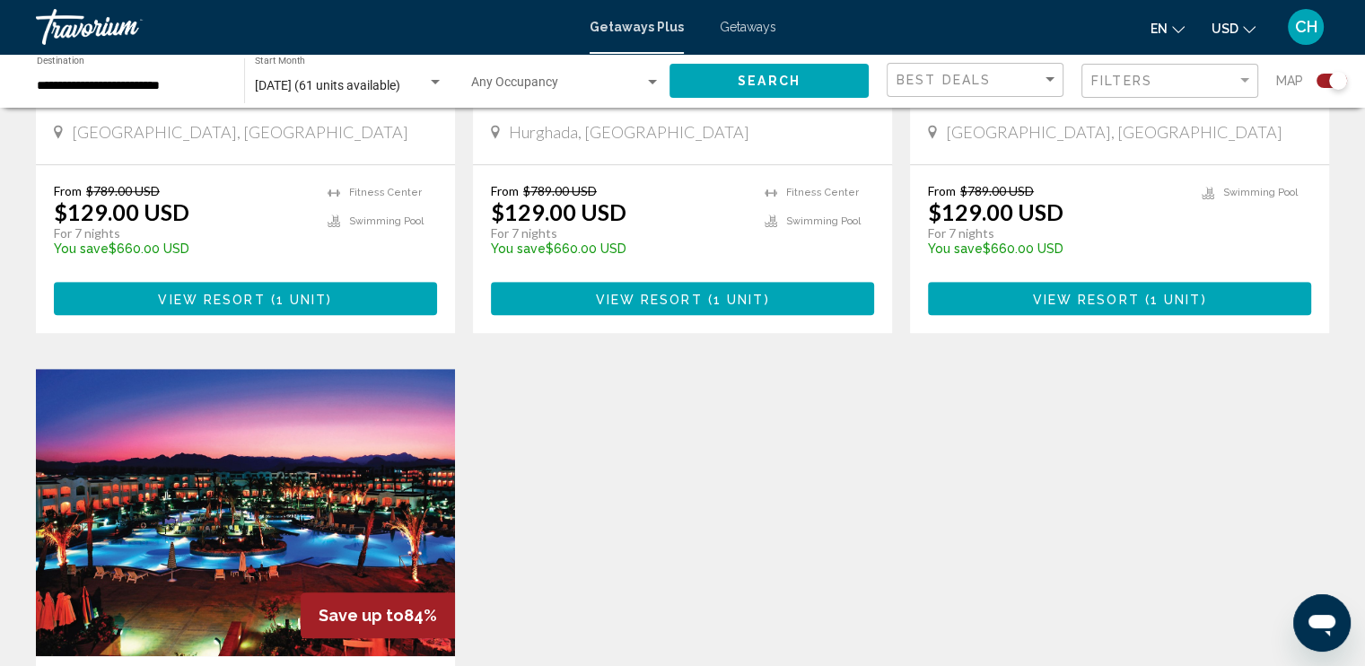
scroll to position [808, 0]
